Goal: Information Seeking & Learning: Learn about a topic

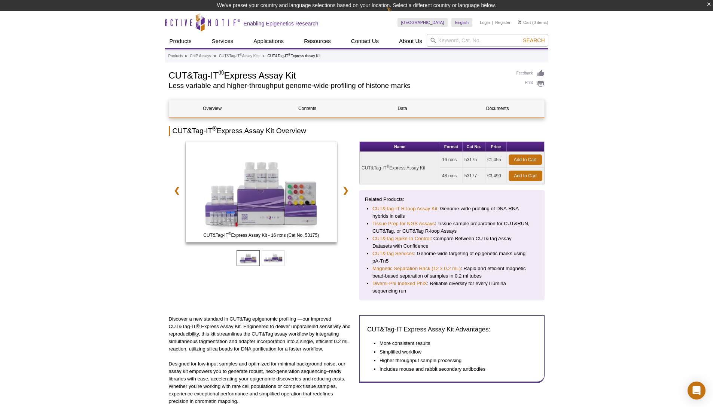
click at [200, 18] on icon "Active Motif Logo" at bounding box center [202, 22] width 75 height 18
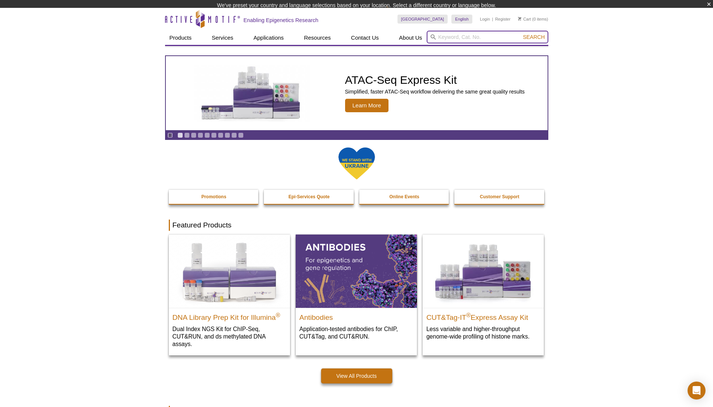
click at [486, 38] on input "search" at bounding box center [488, 37] width 122 height 13
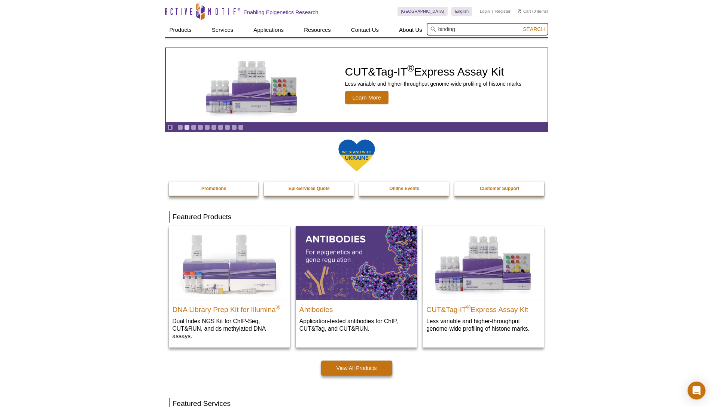
type input "binding"
click at [521, 26] on button "Search" at bounding box center [534, 29] width 26 height 7
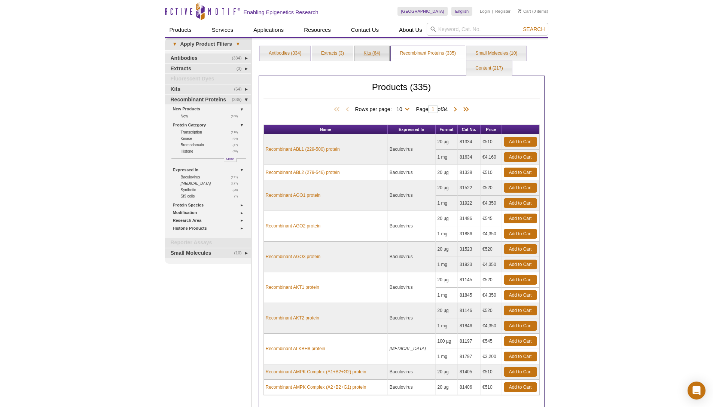
click at [372, 56] on link "Kits (64)" at bounding box center [371, 53] width 35 height 15
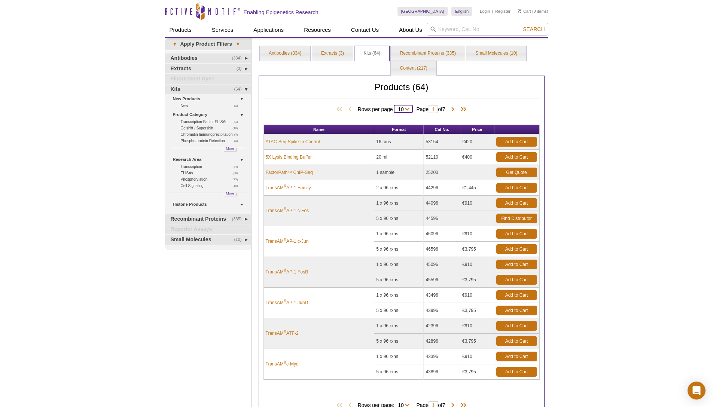
click at [405, 109] on select "10 25 50 All" at bounding box center [400, 110] width 13 height 7
select select "64"
click at [396, 107] on select "10 25 50 All" at bounding box center [400, 110] width 13 height 7
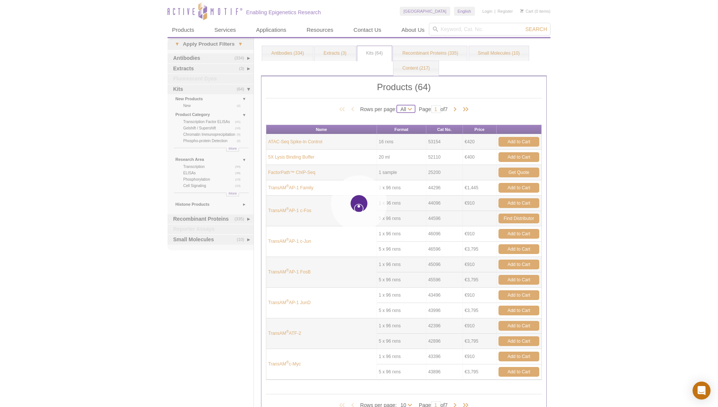
select select "64"
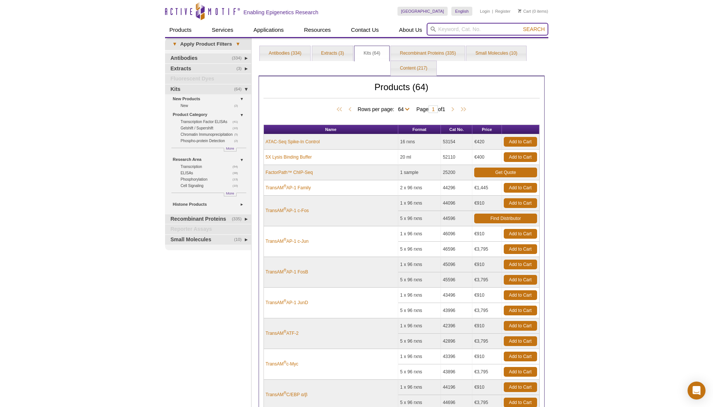
click at [468, 30] on input "search" at bounding box center [488, 29] width 122 height 13
type input "p300"
click at [521, 26] on button "Search" at bounding box center [534, 29] width 26 height 7
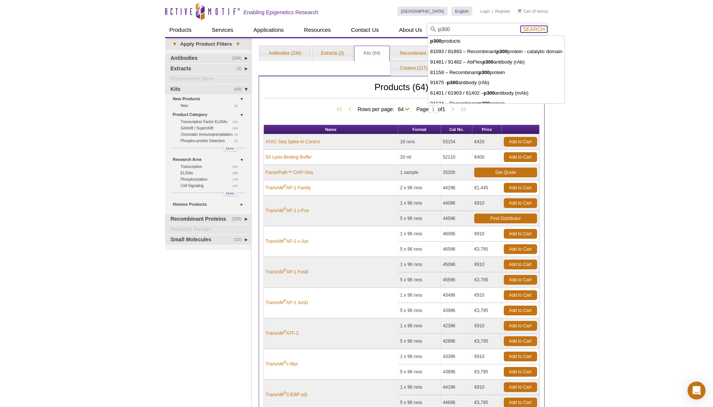
click at [533, 28] on span "Search" at bounding box center [534, 29] width 22 height 6
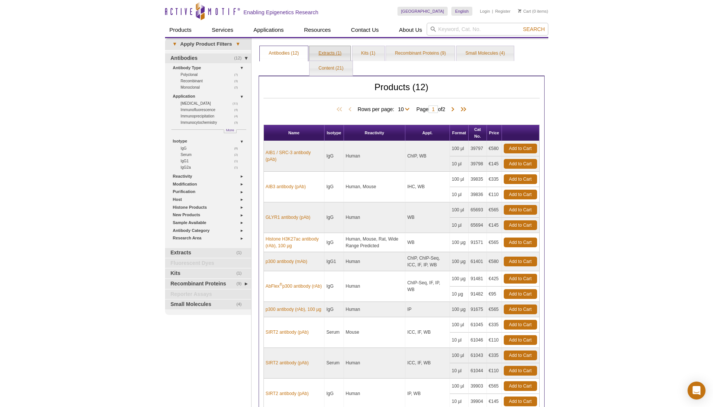
click at [335, 55] on link "Extracts (1)" at bounding box center [329, 53] width 41 height 15
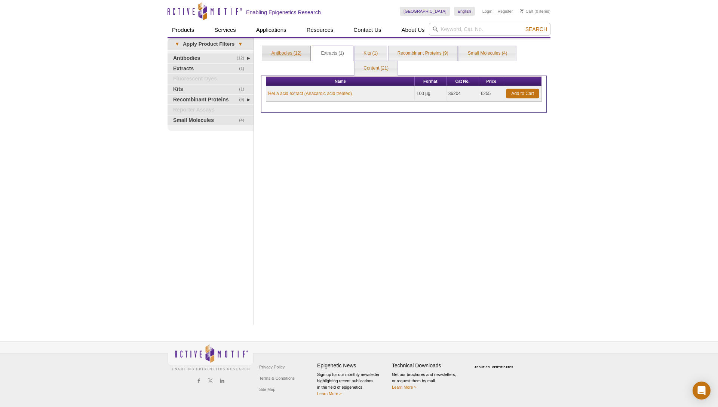
click at [281, 52] on link "Antibodies (12)" at bounding box center [286, 53] width 48 height 15
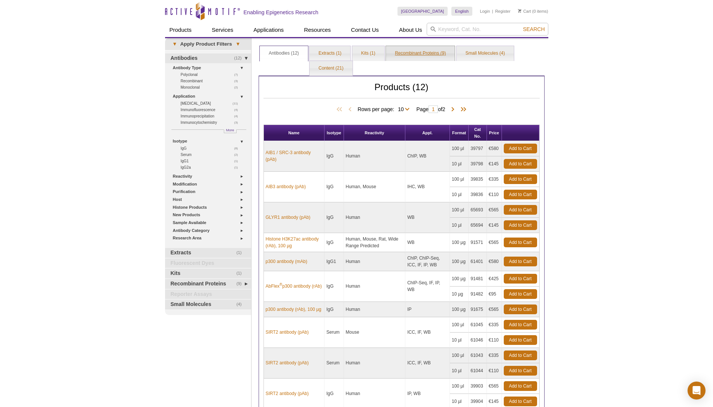
click at [421, 53] on link "Recombinant Proteins (9)" at bounding box center [420, 53] width 69 height 15
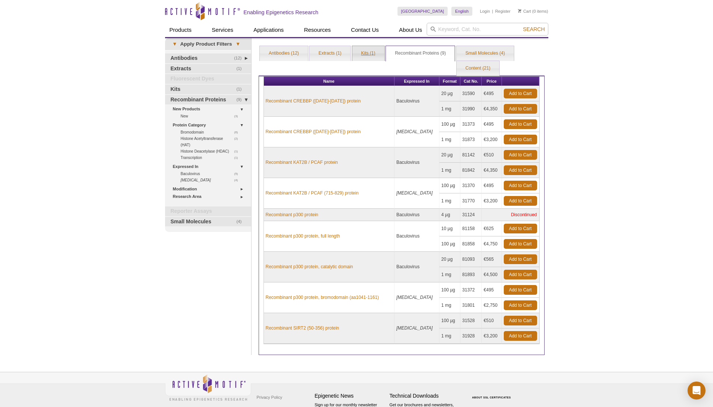
click at [375, 56] on link "Kits (1)" at bounding box center [368, 53] width 32 height 15
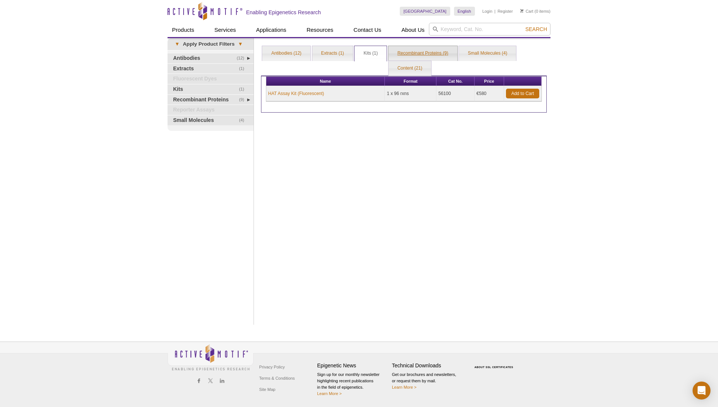
click at [416, 49] on link "Recombinant Proteins (9)" at bounding box center [423, 53] width 69 height 15
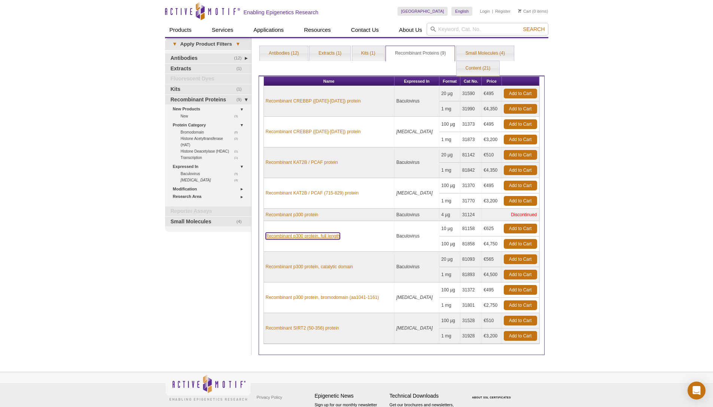
click at [311, 236] on link "Recombinant p300 protein, full length" at bounding box center [303, 236] width 74 height 7
